Goal: Task Accomplishment & Management: Manage account settings

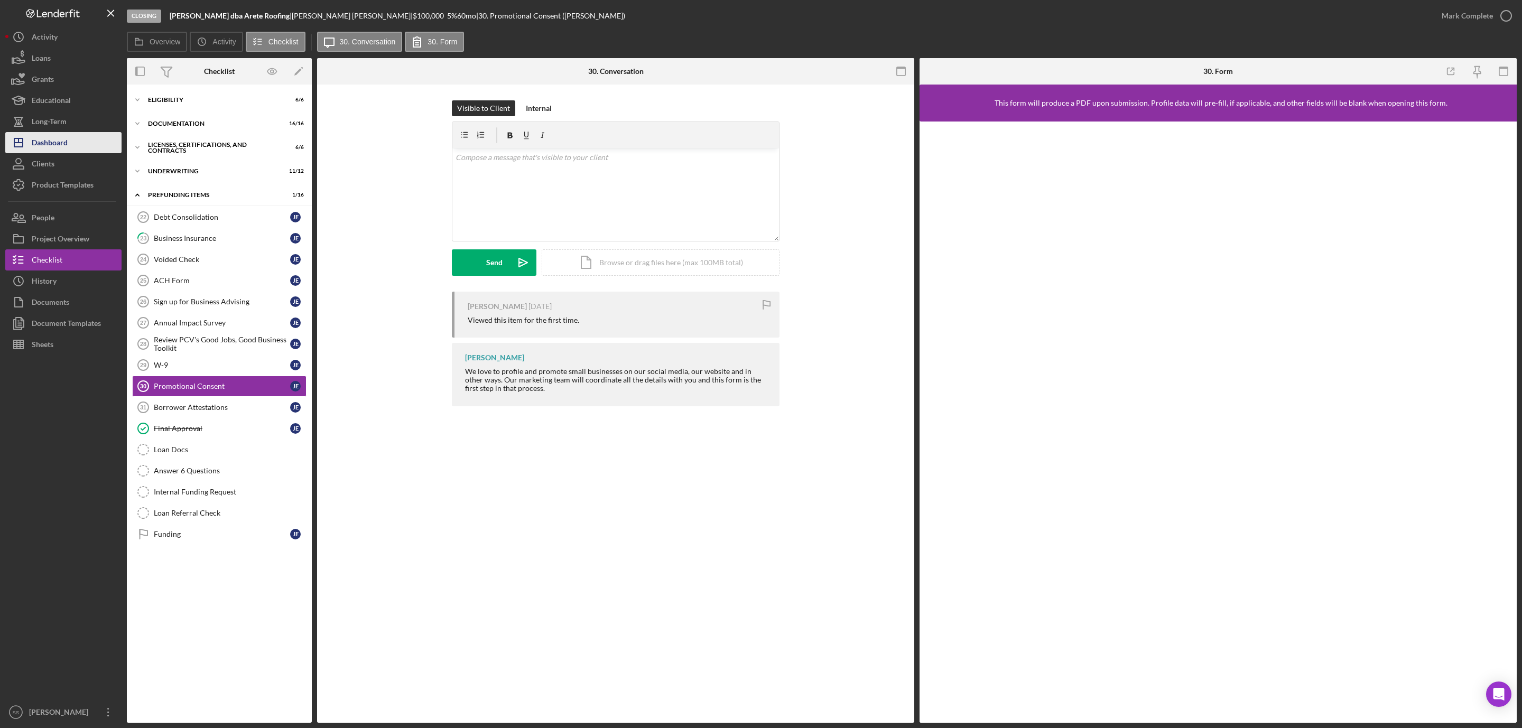
click at [65, 145] on div "Dashboard" at bounding box center [50, 144] width 36 height 24
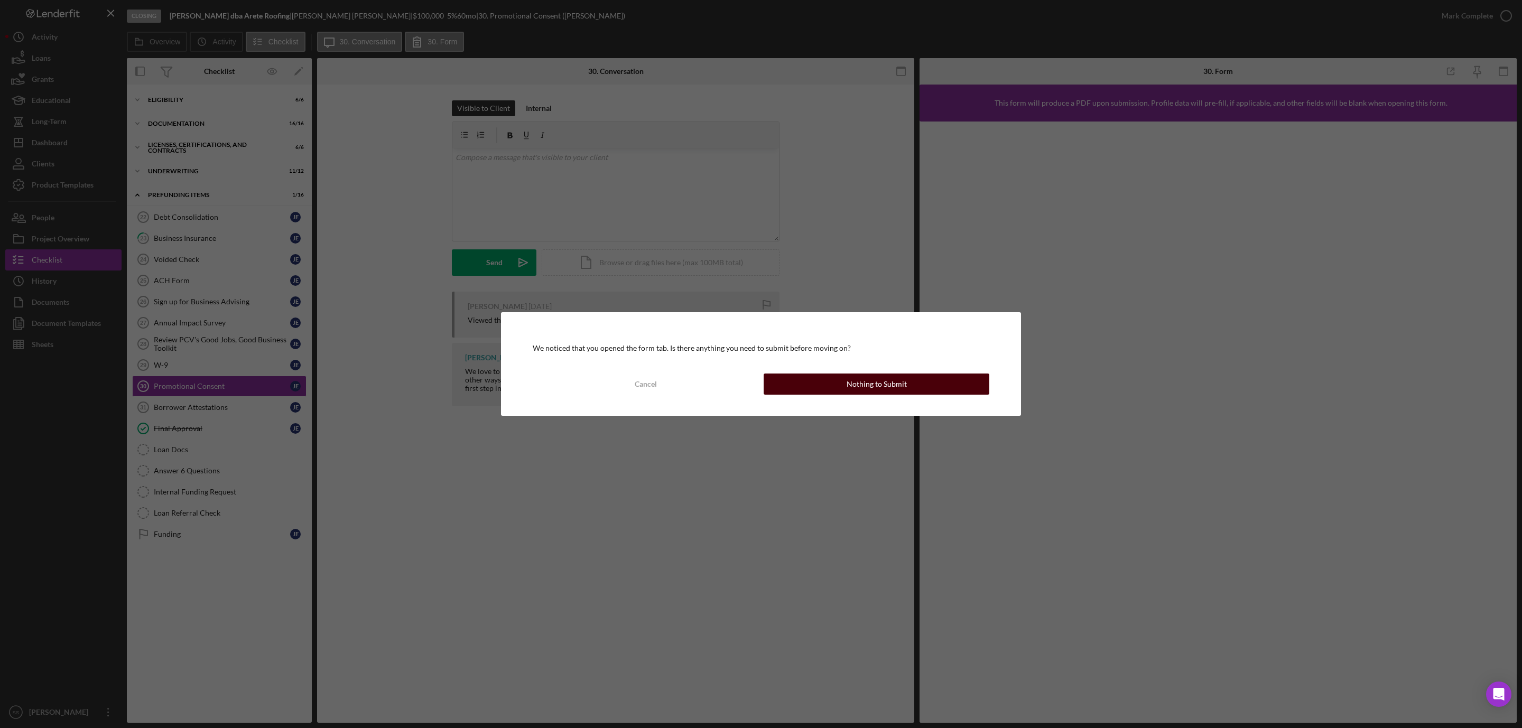
click at [836, 387] on button "Nothing to Submit" at bounding box center [877, 384] width 226 height 21
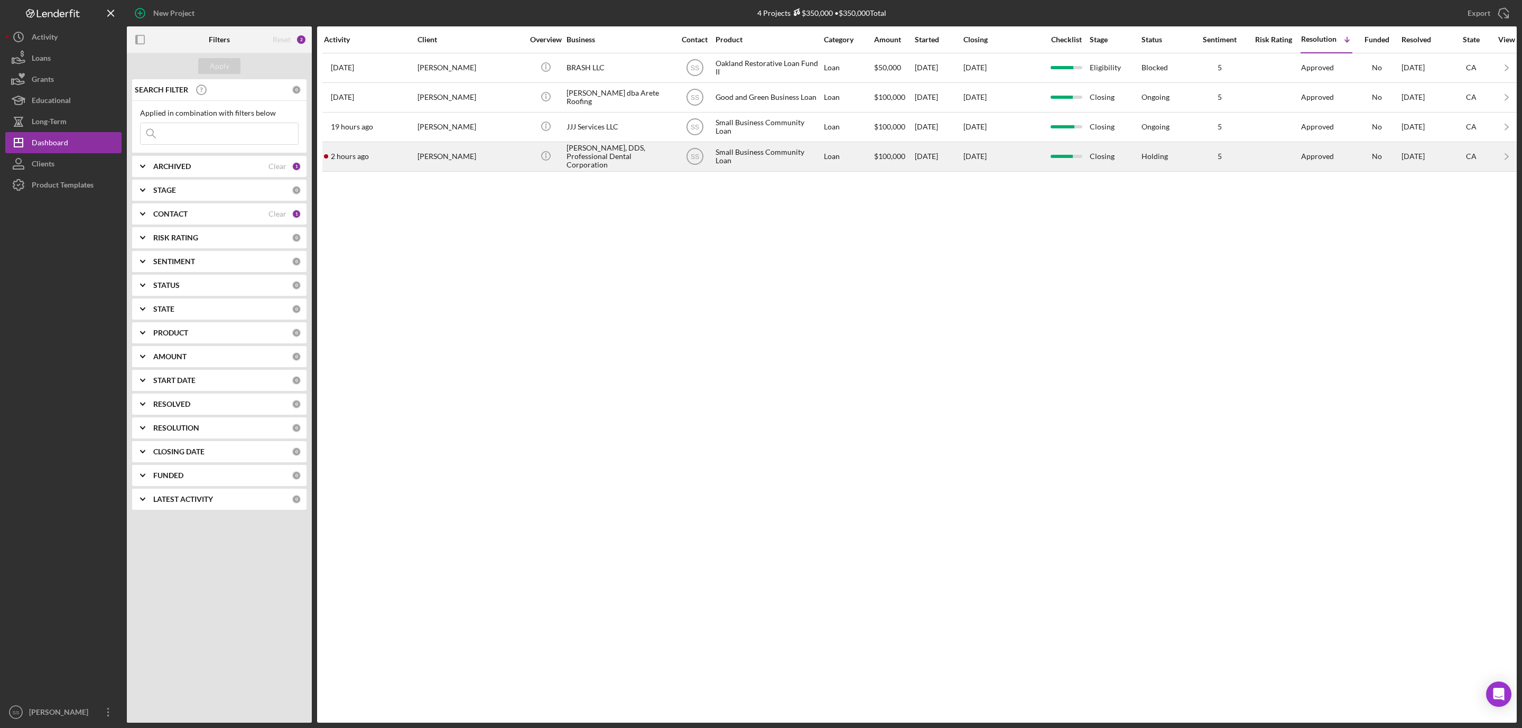
click at [481, 164] on div "[PERSON_NAME]" at bounding box center [471, 157] width 106 height 28
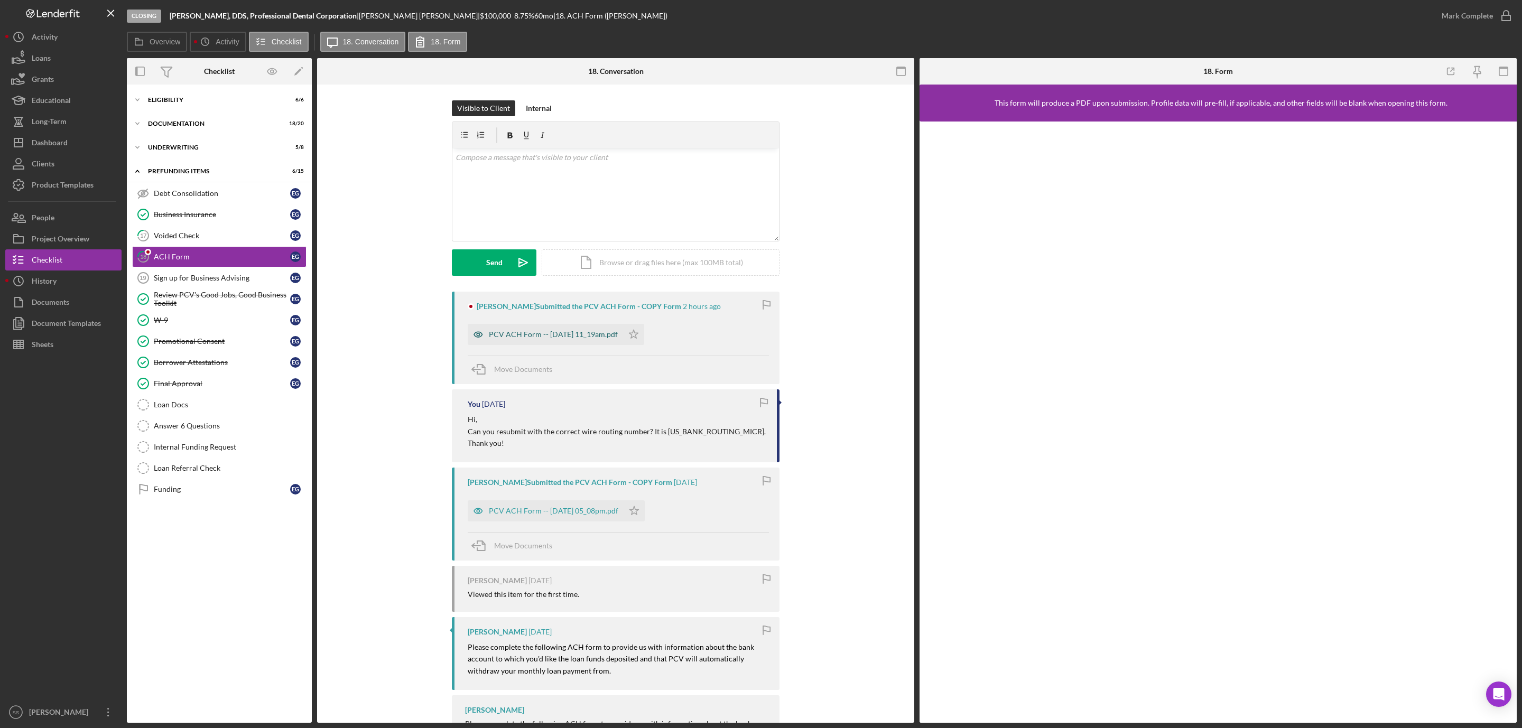
click at [592, 338] on div "PCV ACH Form -- [DATE] 11_19am.pdf" at bounding box center [553, 334] width 129 height 8
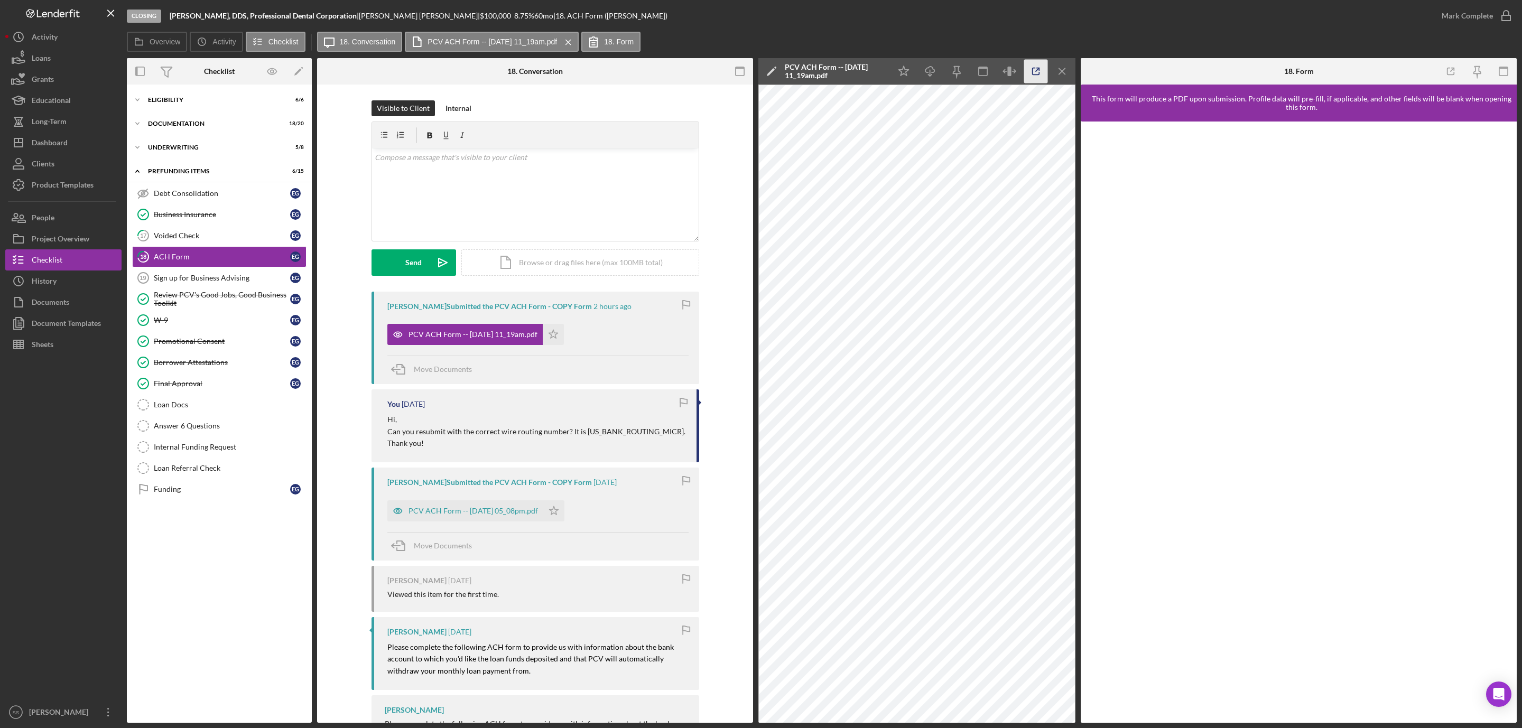
click at [1035, 70] on icon "button" at bounding box center [1036, 72] width 24 height 24
click at [561, 338] on icon "Icon/Star" at bounding box center [553, 334] width 21 height 21
click at [1504, 13] on icon "button" at bounding box center [1506, 16] width 26 height 26
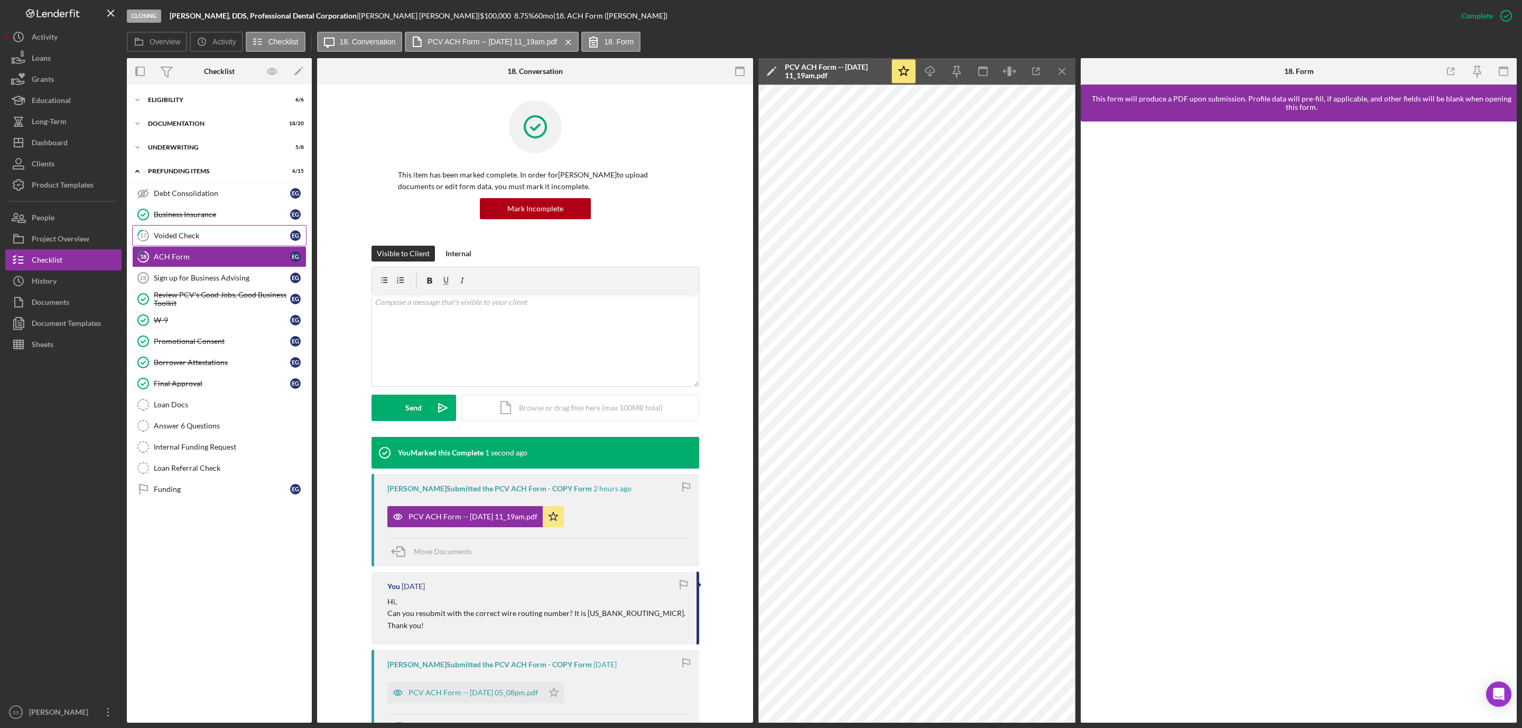
click at [184, 235] on div "Voided Check" at bounding box center [222, 235] width 136 height 8
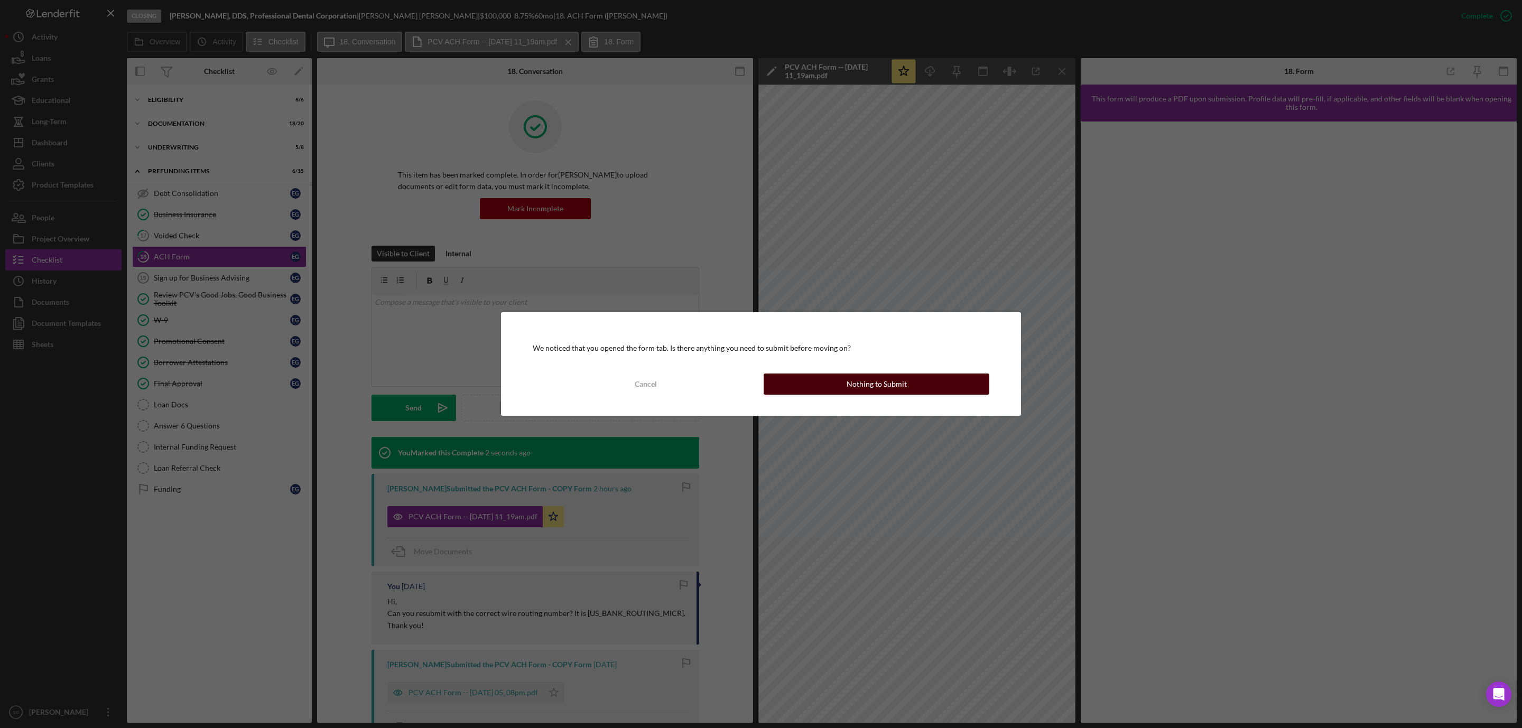
click at [852, 386] on div "Nothing to Submit" at bounding box center [877, 384] width 60 height 21
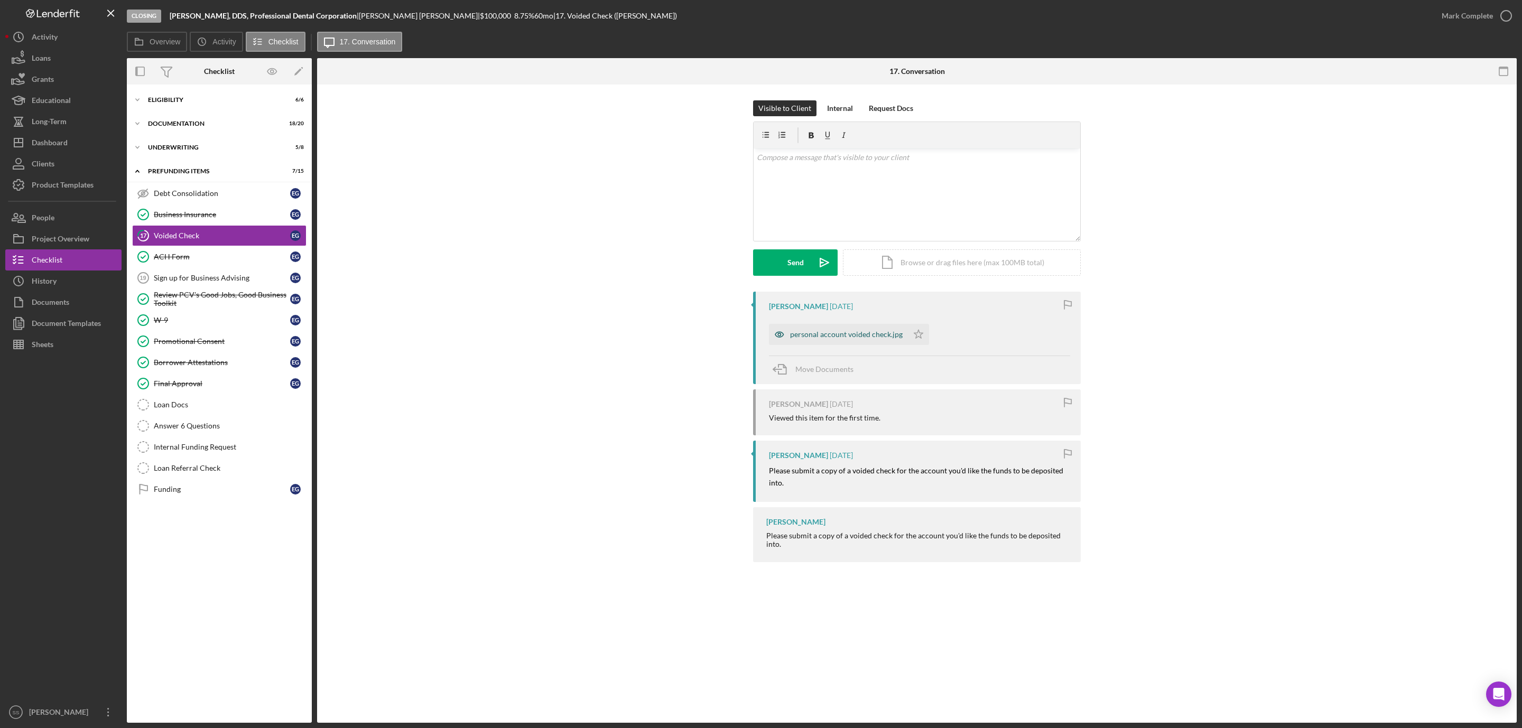
click at [887, 331] on div "personal account voided check.jpg" at bounding box center [846, 334] width 113 height 8
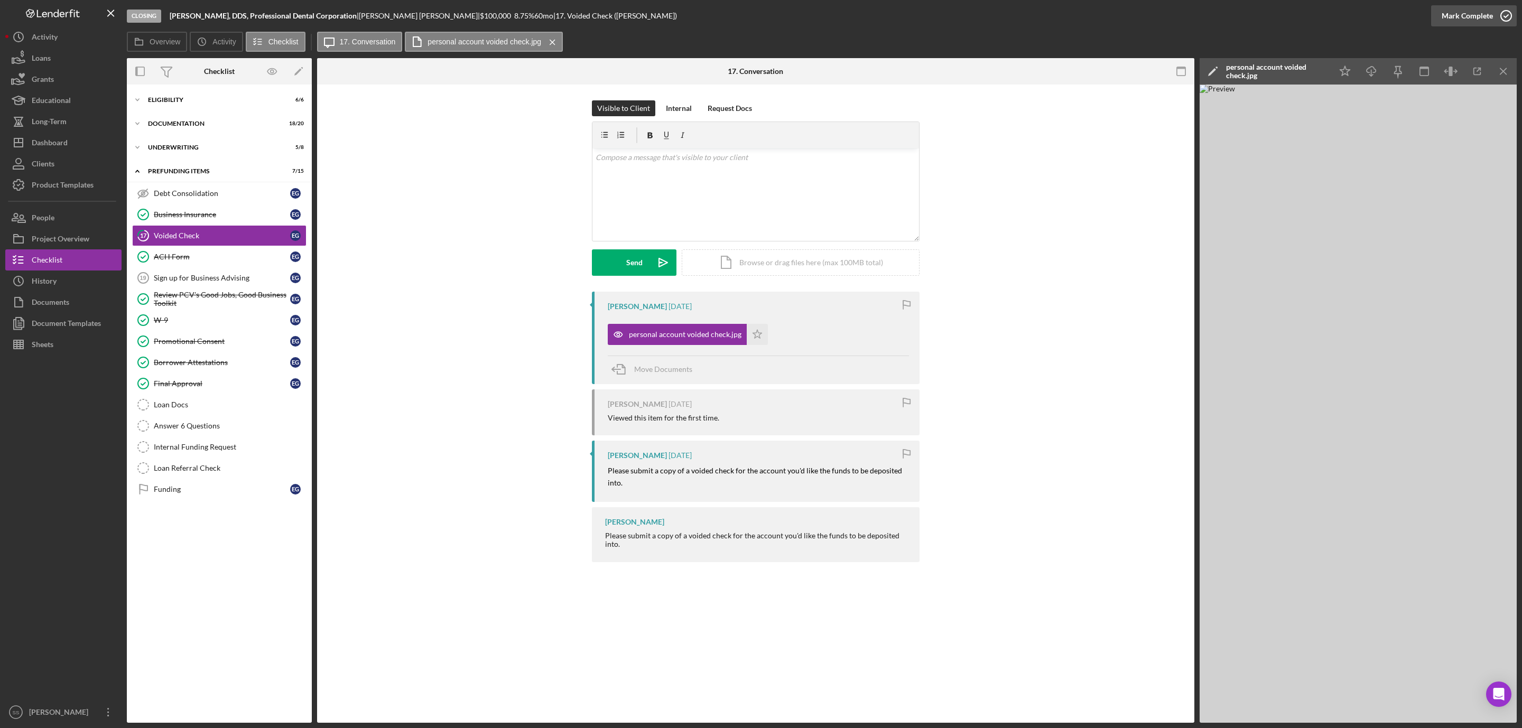
click at [1502, 14] on icon "button" at bounding box center [1506, 16] width 26 height 26
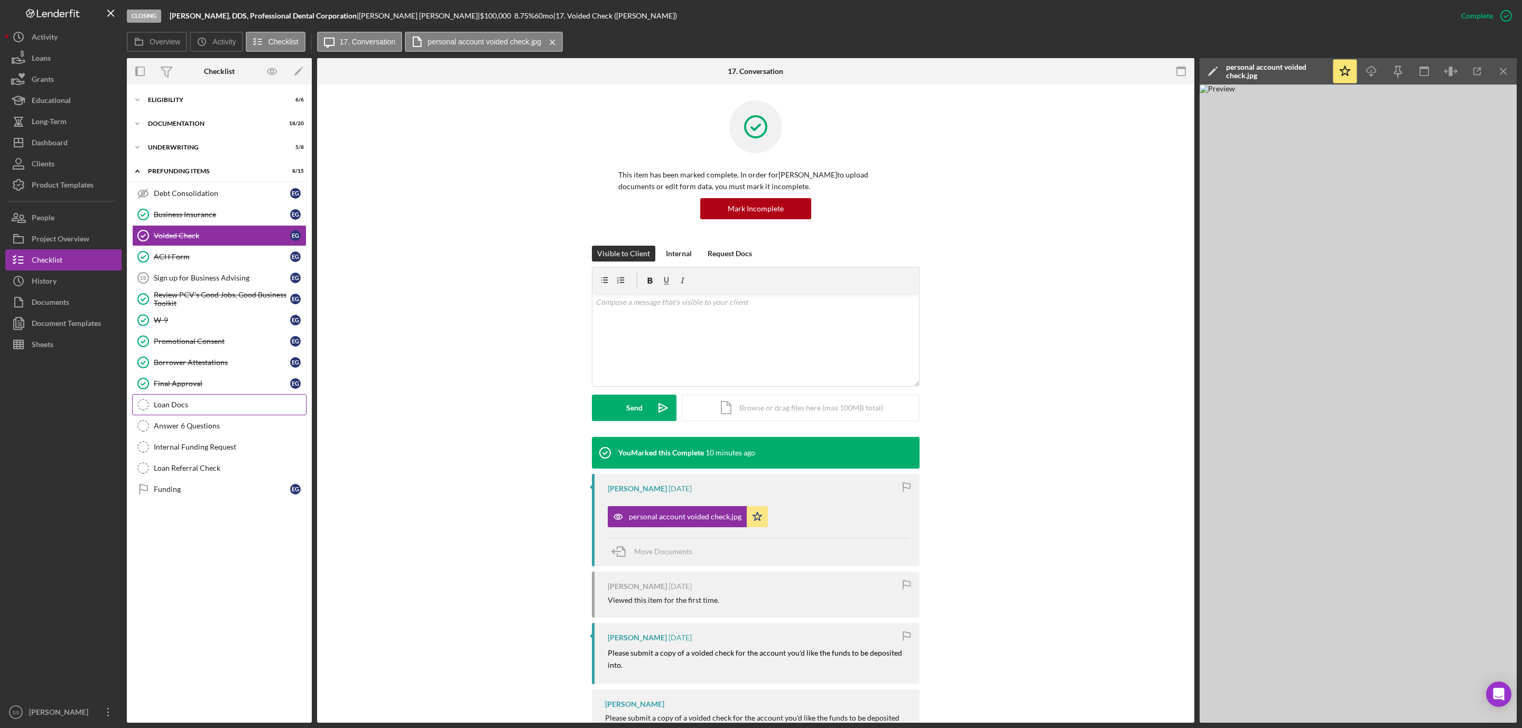
click at [175, 409] on div "Loan Docs" at bounding box center [230, 405] width 152 height 8
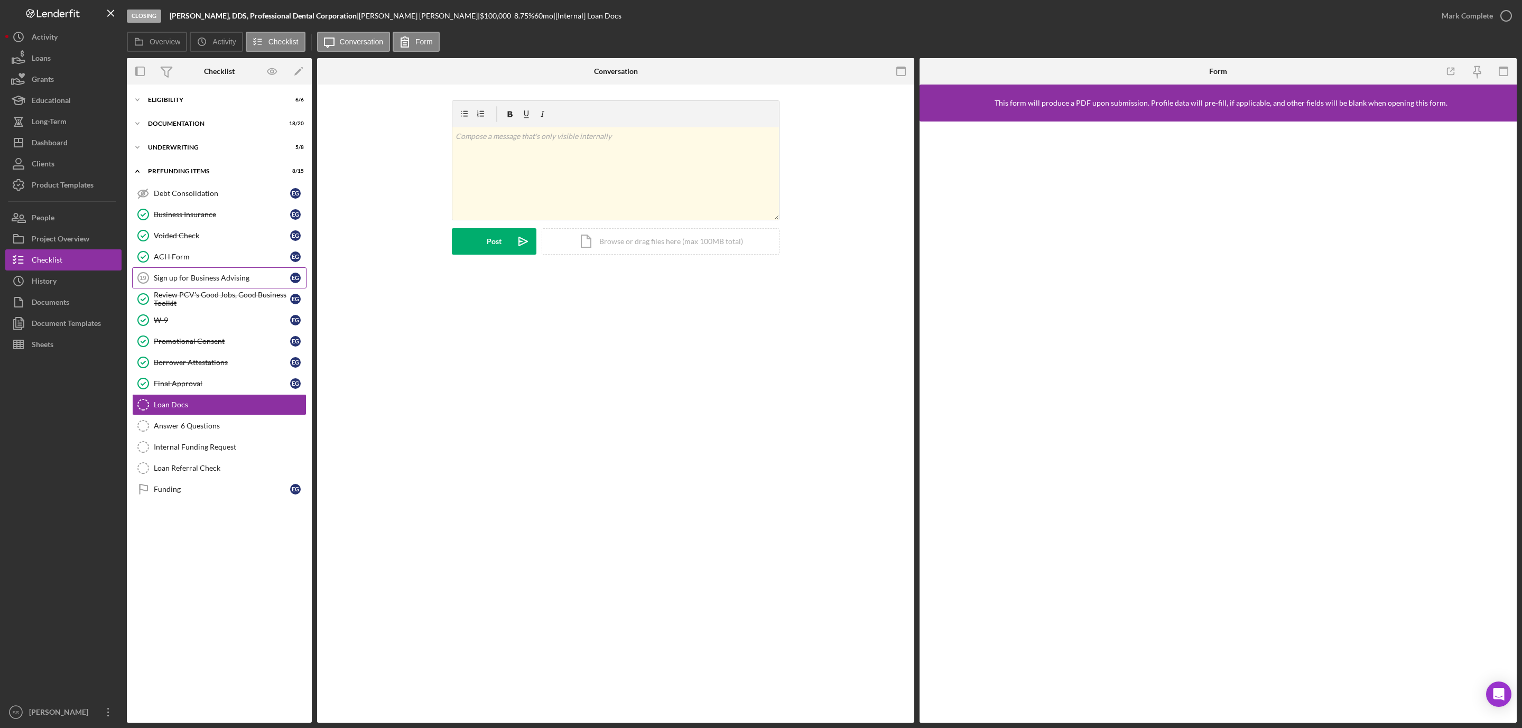
click at [207, 282] on div "Sign up for Business Advising" at bounding box center [222, 278] width 136 height 8
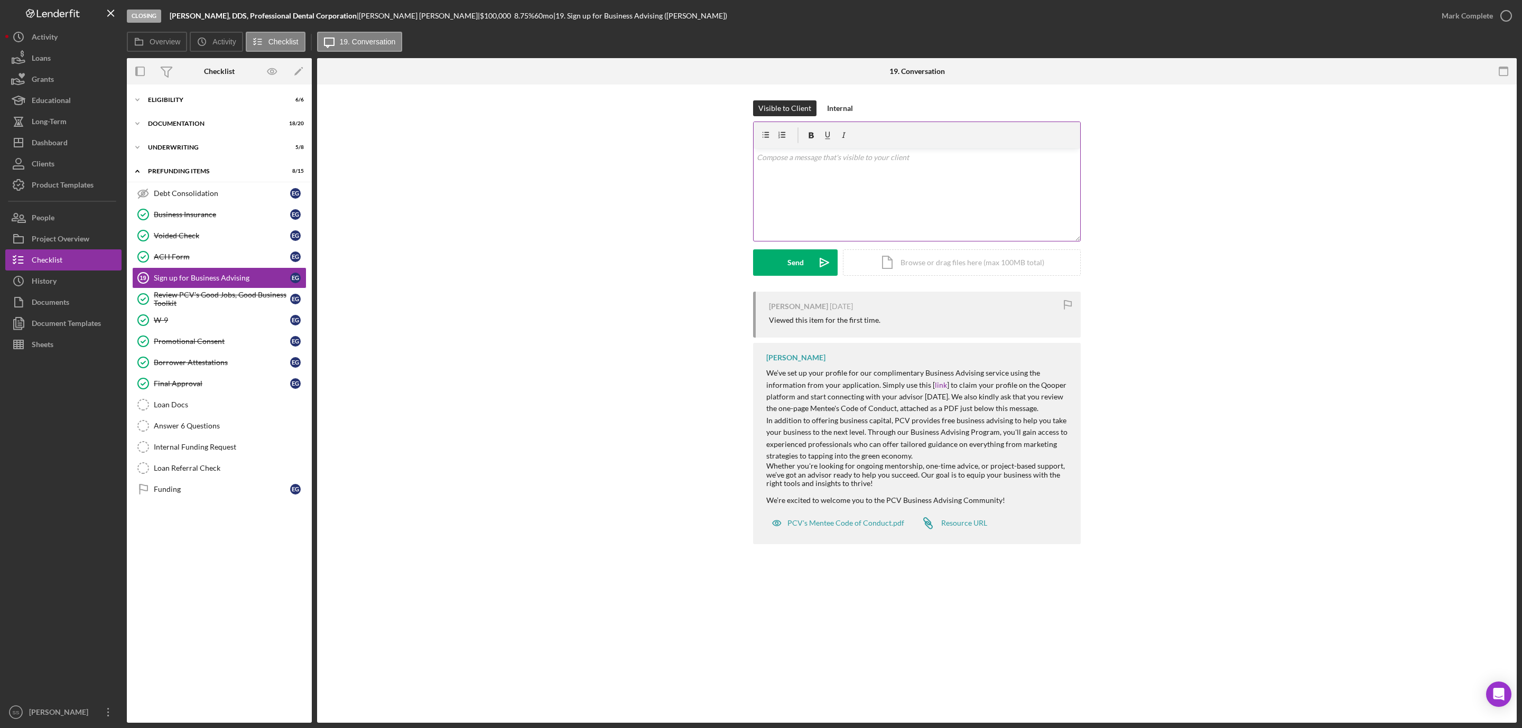
click at [774, 181] on div "v Color teal Color pink Remove color Add row above Add row below Add column bef…" at bounding box center [917, 195] width 327 height 92
click at [831, 110] on div "Internal" at bounding box center [840, 108] width 26 height 16
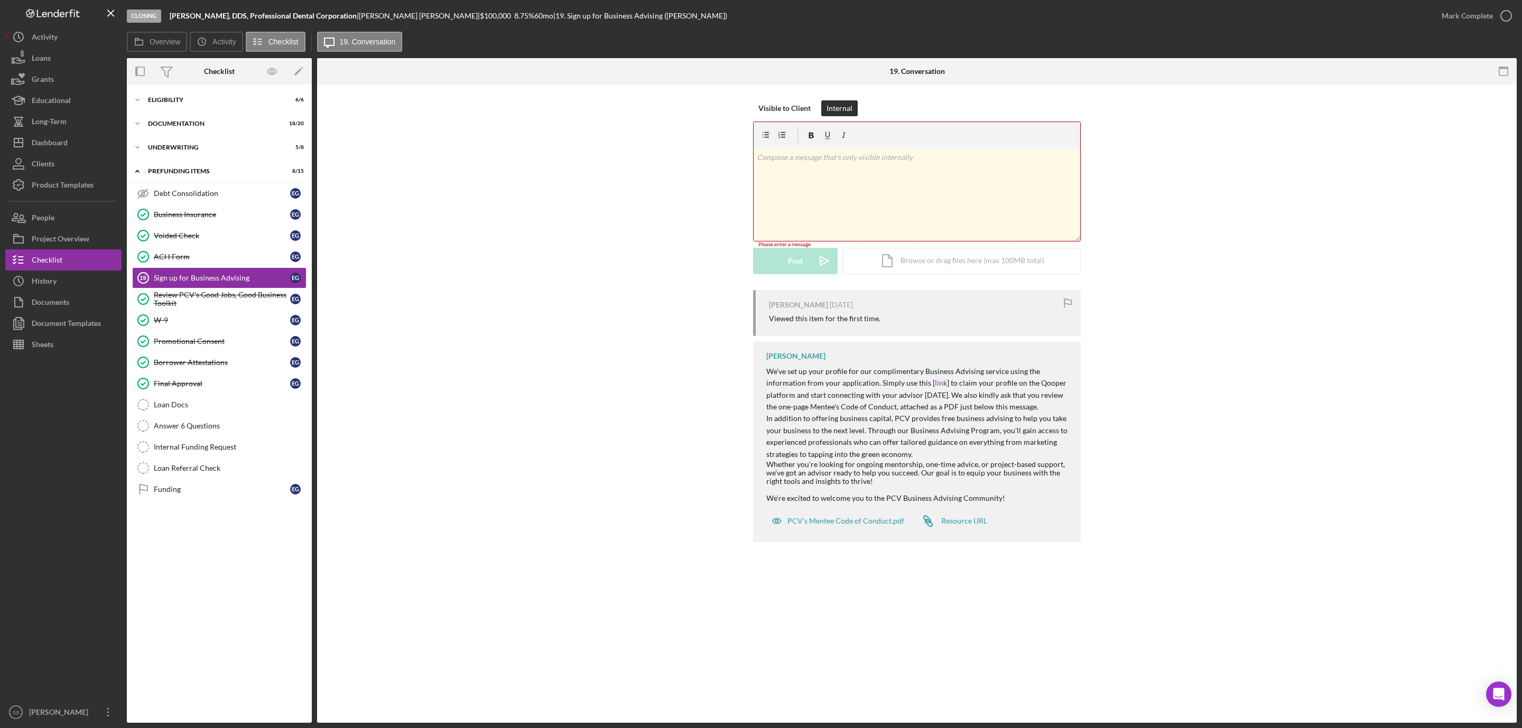
click at [816, 179] on div "v Color teal Color pink Remove color Add row above Add row below Add column bef…" at bounding box center [917, 195] width 327 height 92
click at [755, 268] on button "Post Icon/icon-invite-send" at bounding box center [795, 262] width 85 height 26
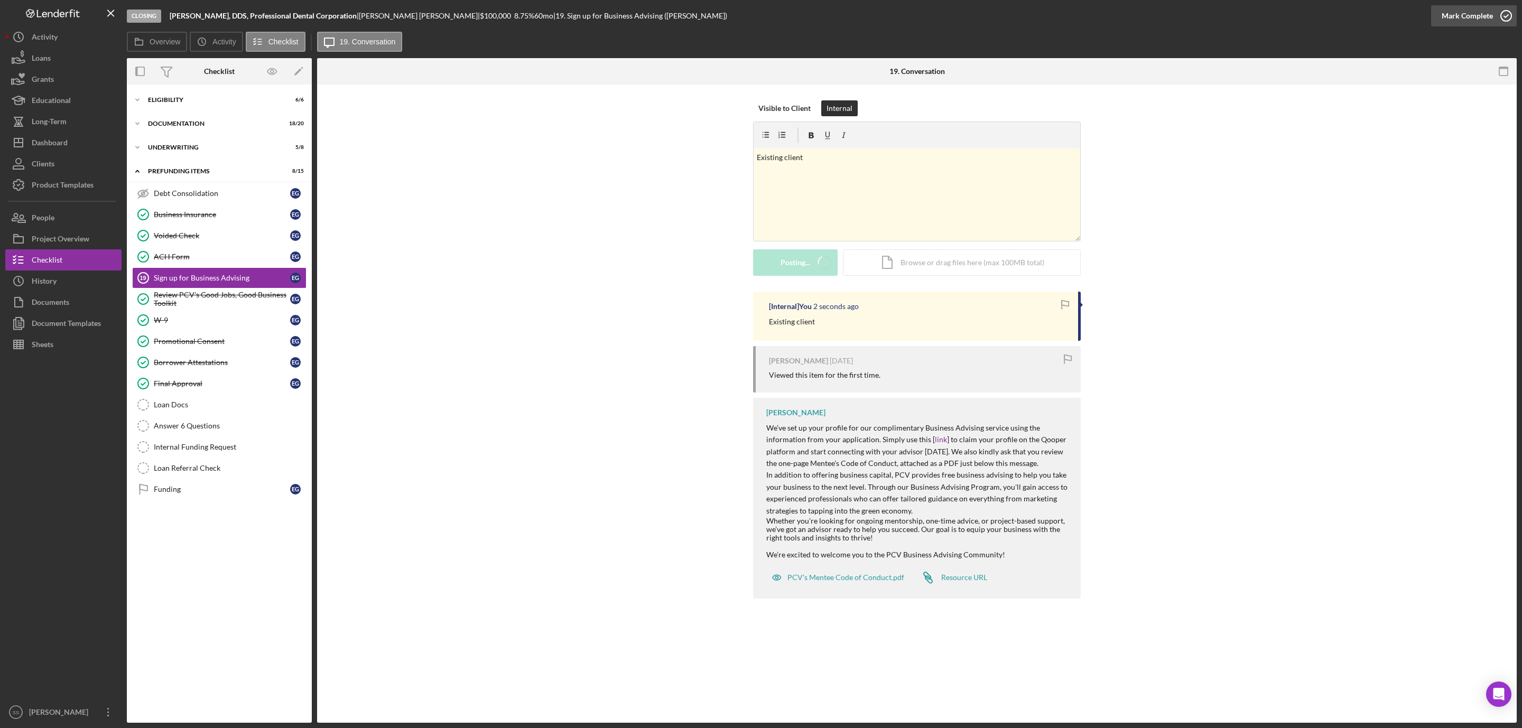
click at [1508, 10] on icon "button" at bounding box center [1506, 16] width 26 height 26
click at [174, 149] on div "Underwriting" at bounding box center [223, 147] width 151 height 6
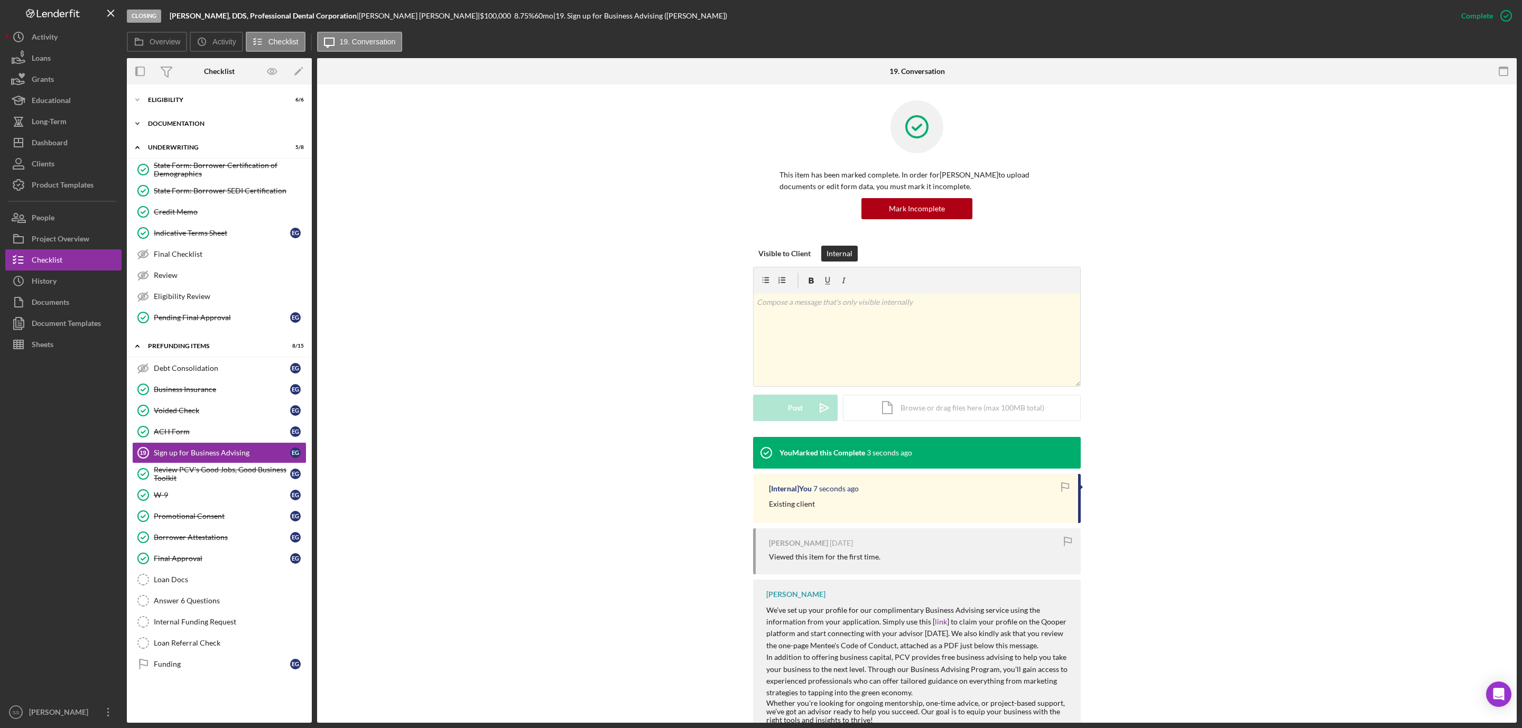
click at [186, 127] on div "Icon/Expander Documentation 18 / 20" at bounding box center [219, 123] width 185 height 21
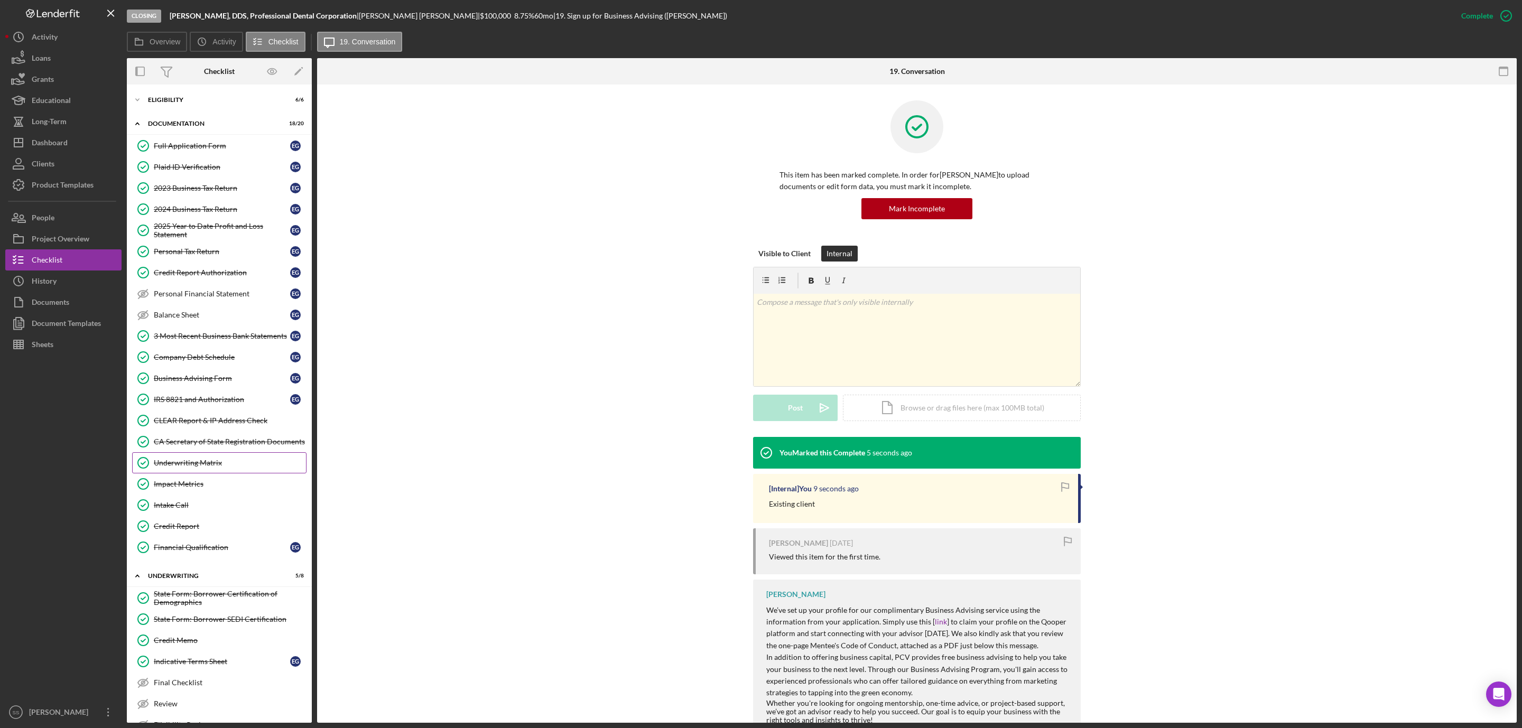
click at [199, 467] on div "Underwriting Matrix" at bounding box center [230, 463] width 152 height 8
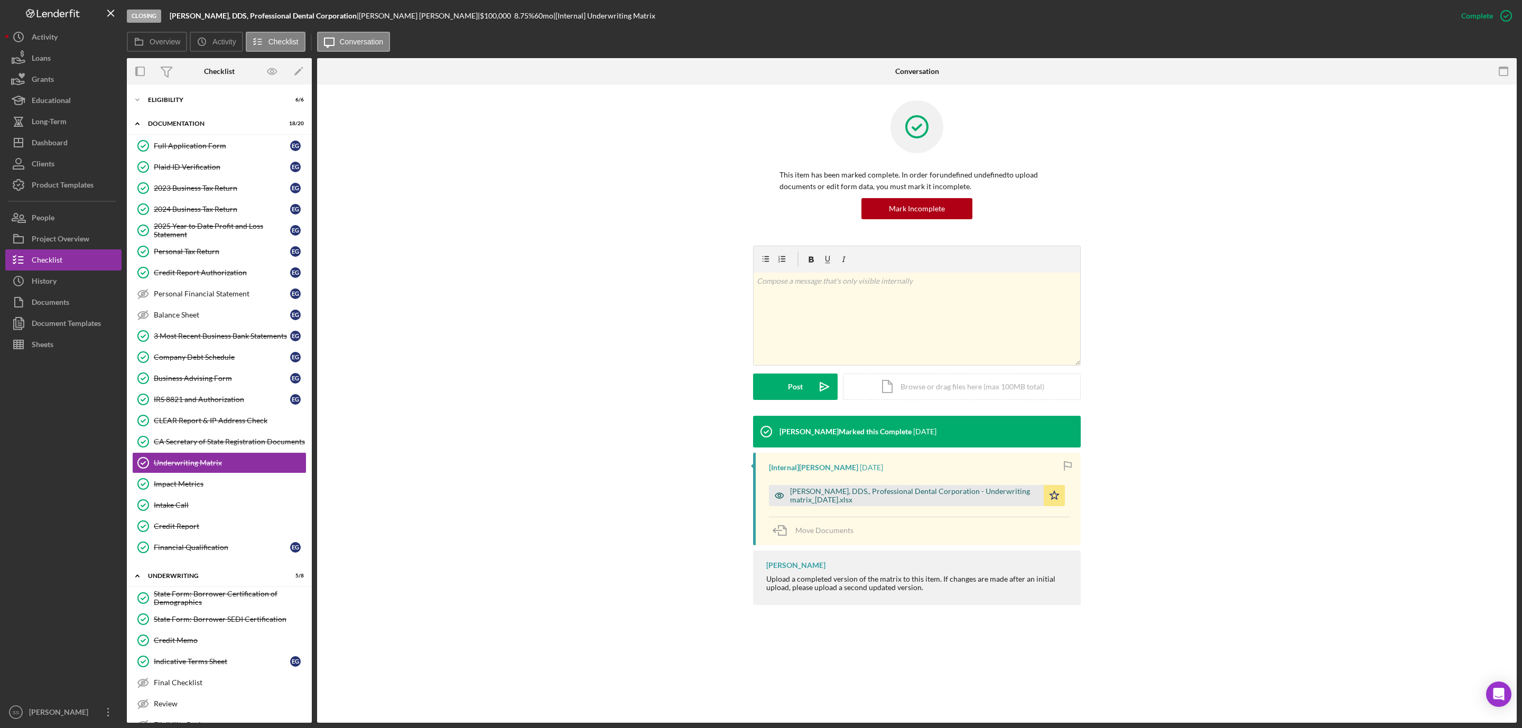
click at [857, 492] on div "Ekaterina N. Galina, DDS., Professional Dental Corporation - Underwriting matri…" at bounding box center [914, 495] width 248 height 17
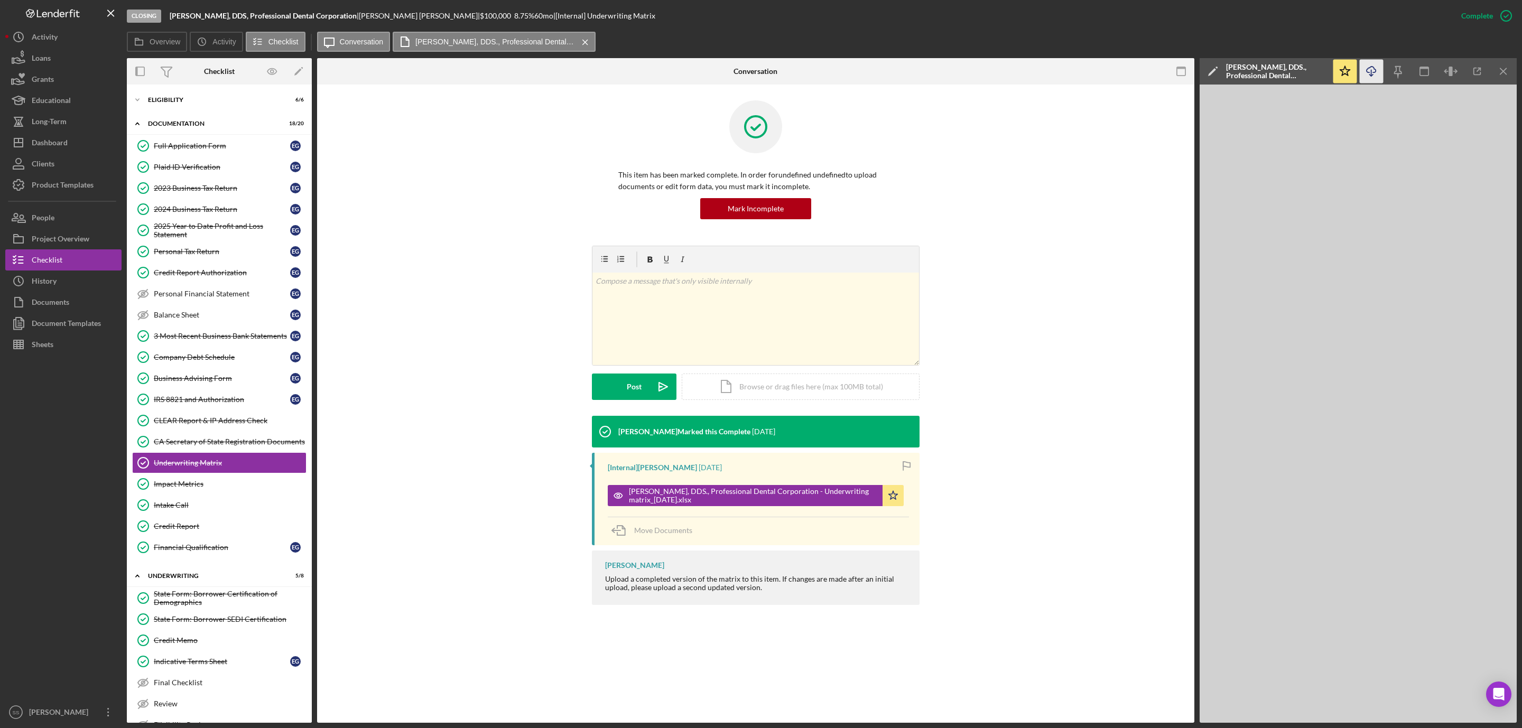
click at [1370, 73] on icon "Icon/Download" at bounding box center [1372, 72] width 24 height 24
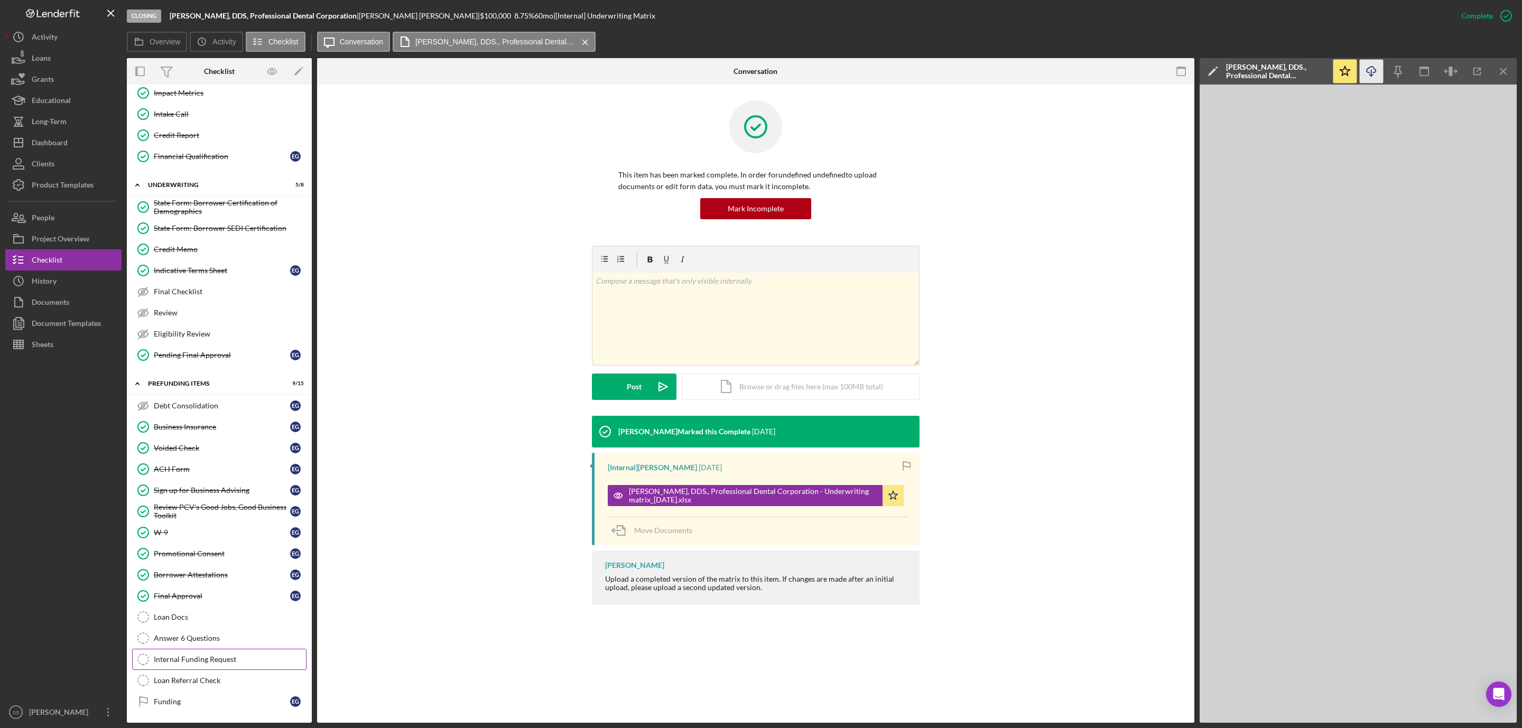
scroll to position [414, 0]
click at [174, 618] on div "Loan Docs" at bounding box center [230, 617] width 152 height 8
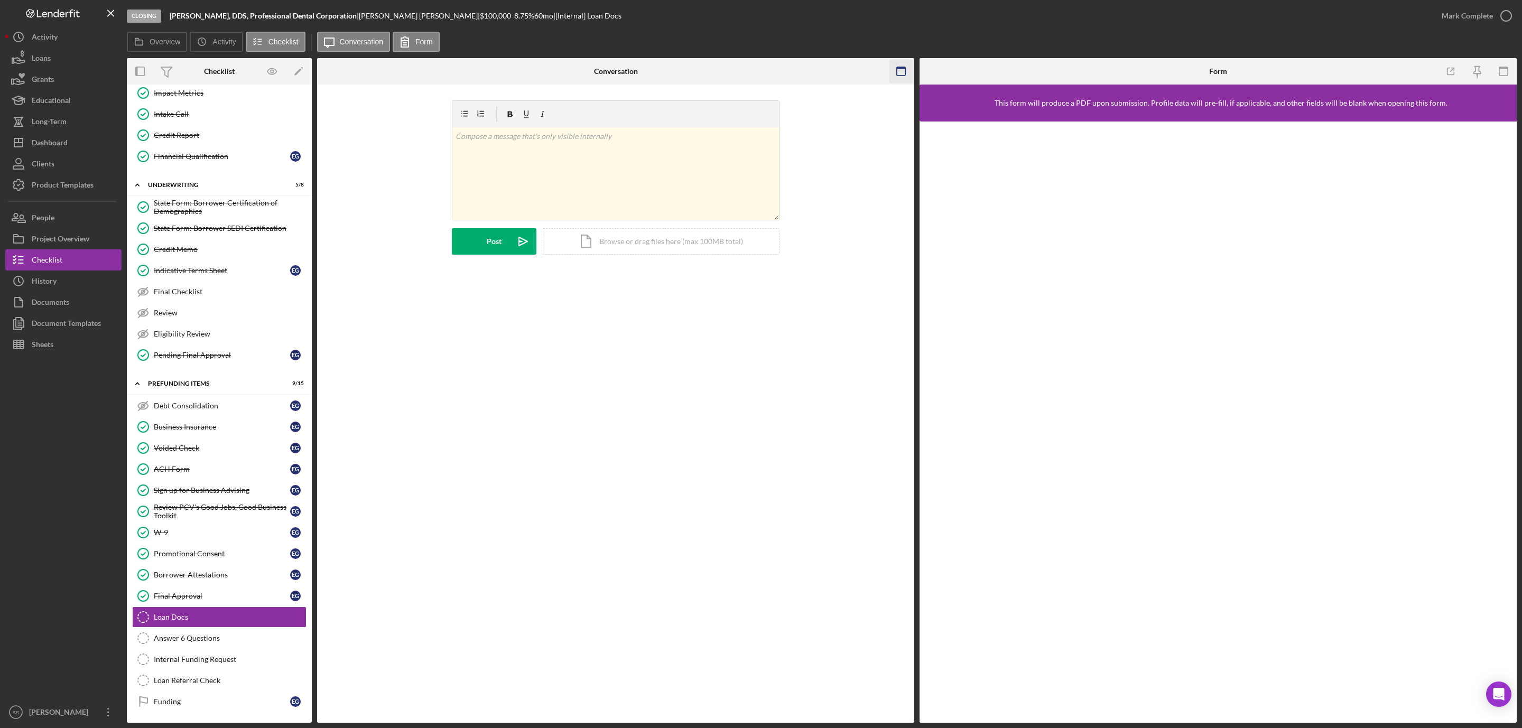
click at [906, 70] on icon "button" at bounding box center [902, 72] width 24 height 24
